Goal: Use online tool/utility: Utilize a website feature to perform a specific function

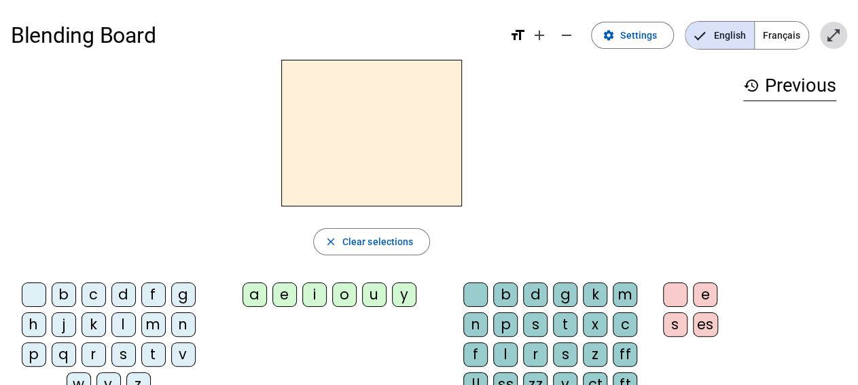
click at [830, 37] on mat-icon "open_in_full" at bounding box center [834, 35] width 16 height 16
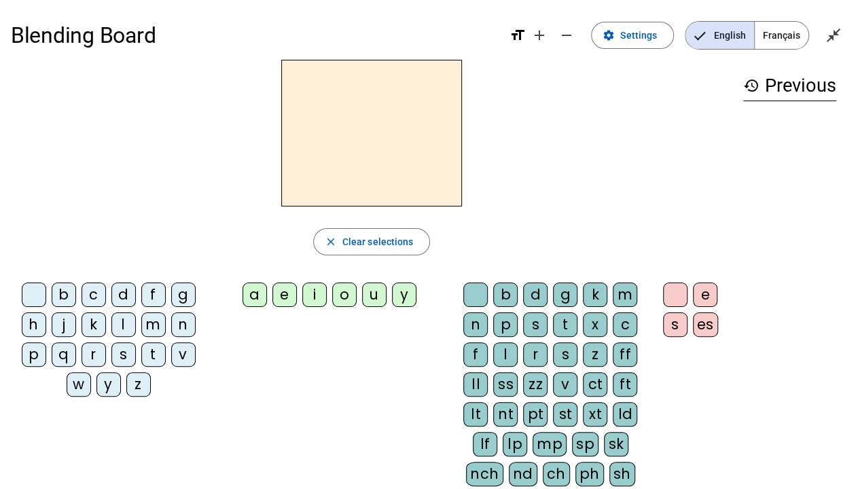
click at [255, 292] on div "a" at bounding box center [255, 295] width 24 height 24
click at [592, 321] on div "x" at bounding box center [595, 325] width 24 height 24
click at [154, 294] on div "f" at bounding box center [153, 295] width 24 height 24
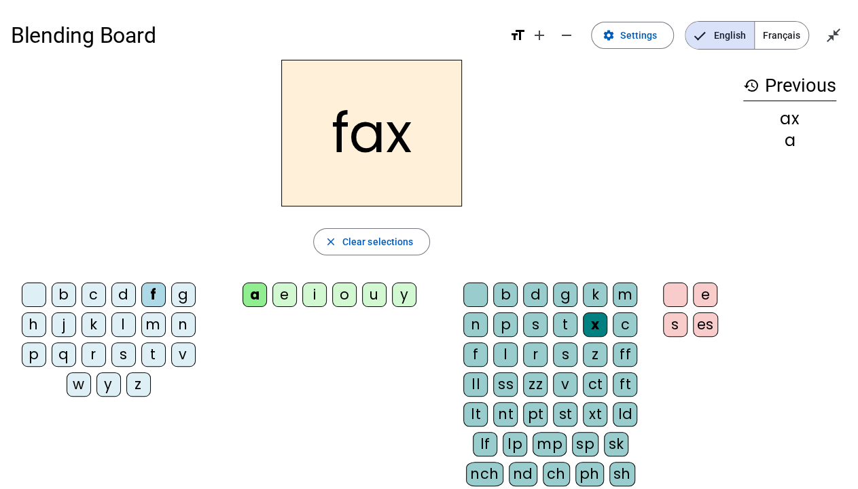
click at [118, 351] on div "s" at bounding box center [123, 354] width 24 height 24
click at [537, 295] on div "d" at bounding box center [535, 295] width 24 height 24
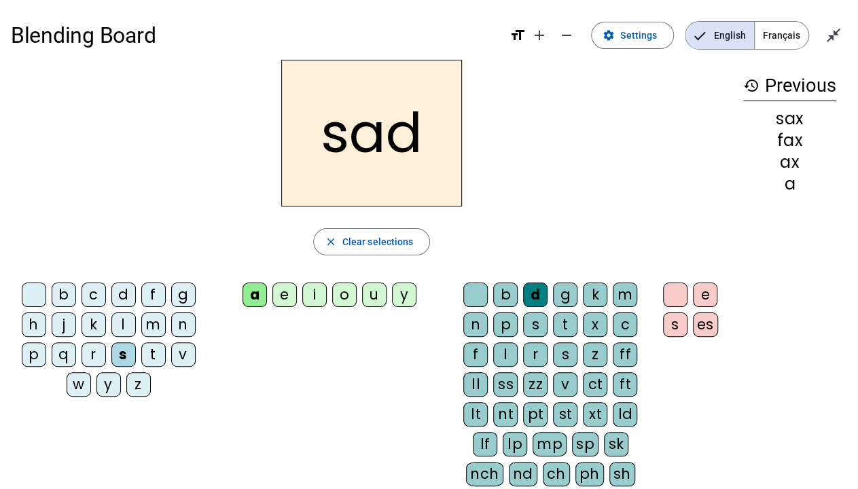
click at [160, 323] on div "m" at bounding box center [153, 325] width 24 height 24
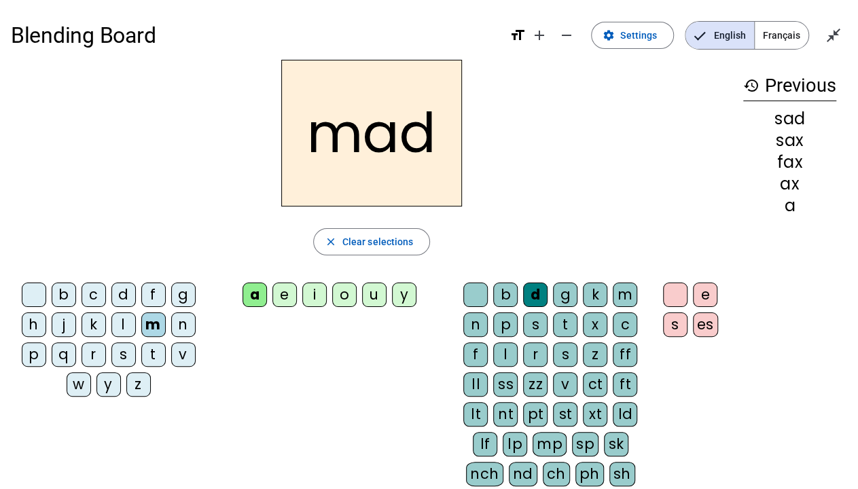
click at [154, 350] on div "t" at bounding box center [153, 354] width 24 height 24
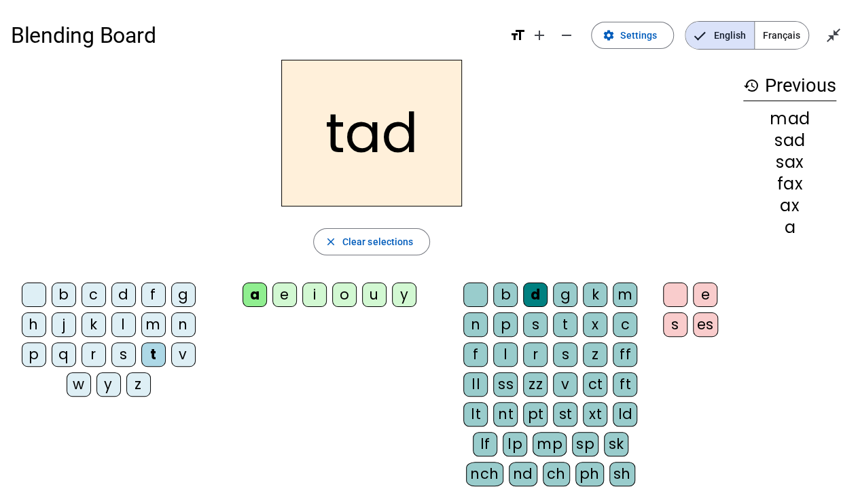
click at [569, 293] on div "g" at bounding box center [565, 295] width 24 height 24
click at [82, 381] on div "w" at bounding box center [79, 384] width 24 height 24
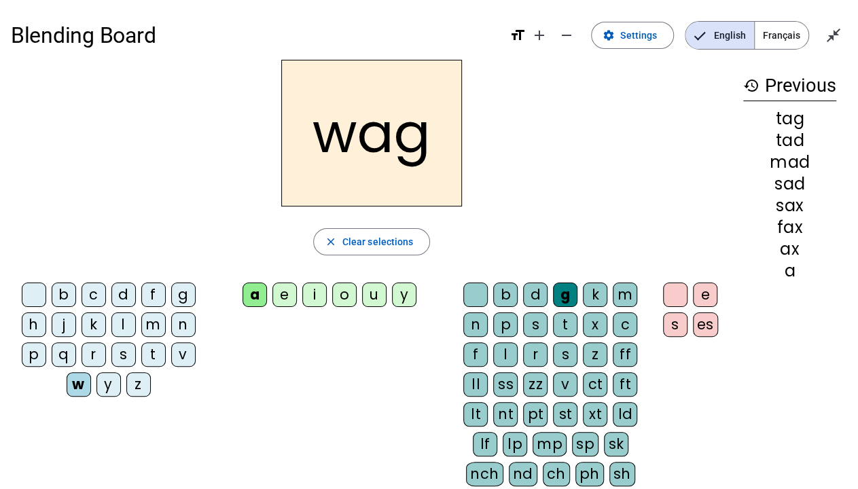
click at [101, 357] on div "r" at bounding box center [94, 354] width 24 height 24
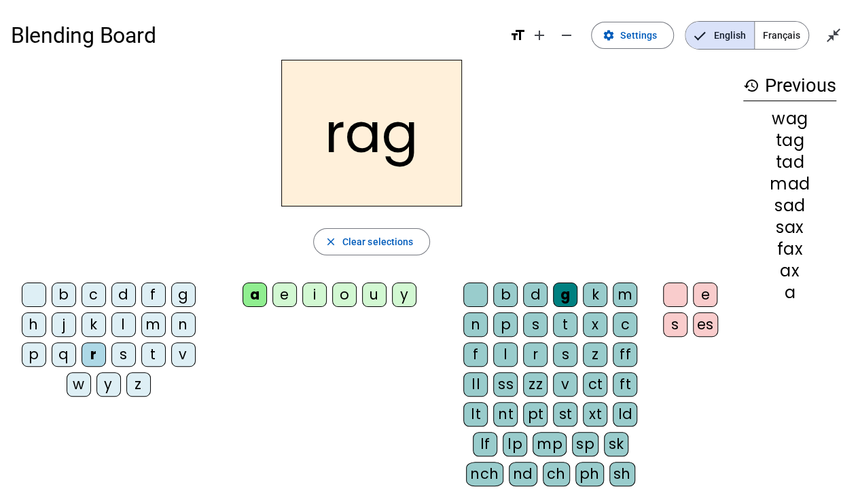
click at [565, 325] on div "t" at bounding box center [565, 325] width 24 height 24
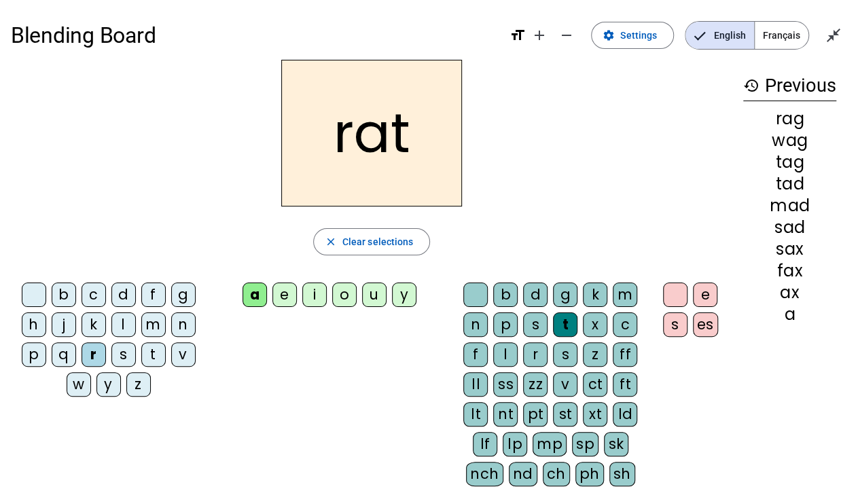
click at [39, 327] on div "h" at bounding box center [34, 325] width 24 height 24
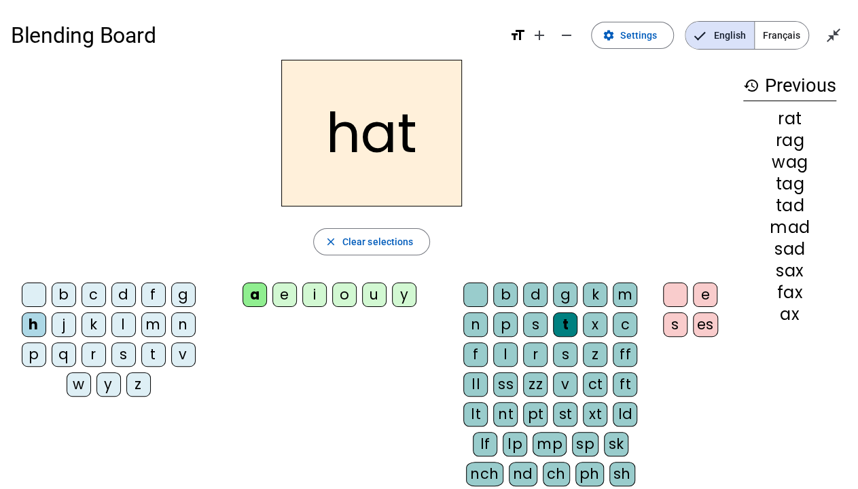
click at [97, 297] on div "c" at bounding box center [94, 295] width 24 height 24
click at [510, 294] on div "b" at bounding box center [505, 295] width 24 height 24
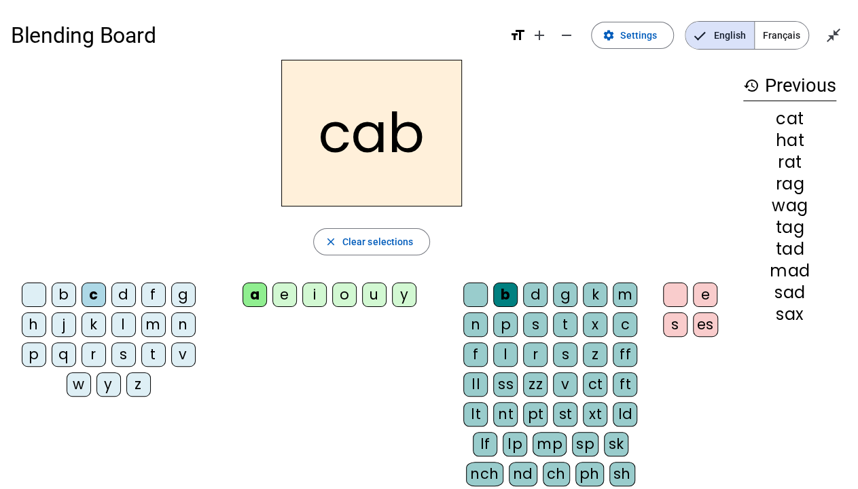
click at [147, 355] on div "t" at bounding box center [153, 354] width 24 height 24
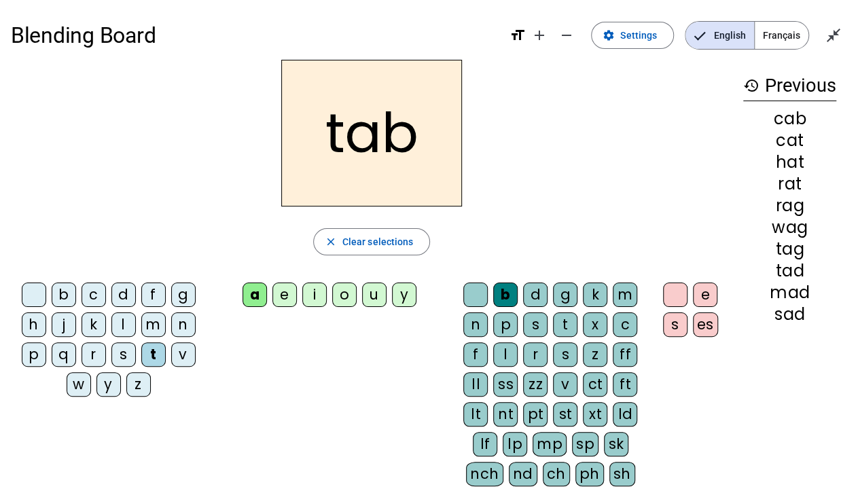
click at [501, 317] on div "p" at bounding box center [505, 325] width 24 height 24
click at [96, 296] on div "c" at bounding box center [94, 295] width 24 height 24
